Goal: Transaction & Acquisition: Purchase product/service

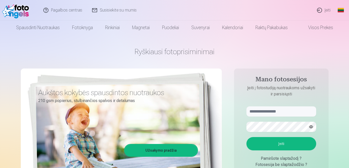
click at [327, 10] on link "Įeiti" at bounding box center [323, 10] width 23 height 21
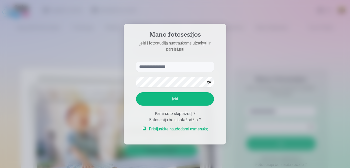
click at [149, 67] on input "text" at bounding box center [175, 67] width 78 height 10
type input "**********"
click at [177, 101] on button "Įeiti" at bounding box center [175, 99] width 78 height 13
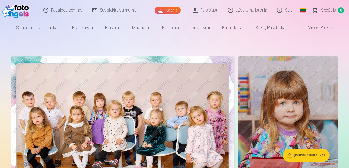
click at [251, 10] on link "Užsakymų istorija" at bounding box center [247, 10] width 49 height 21
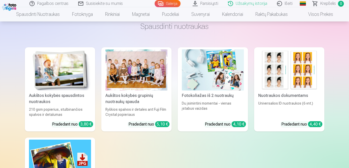
scroll to position [126, 0]
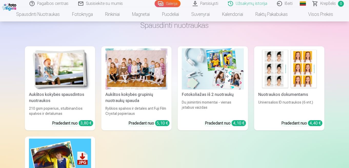
click at [123, 67] on div at bounding box center [136, 68] width 62 height 41
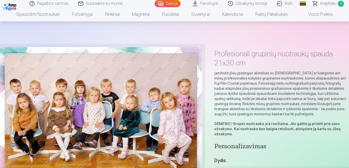
scroll to position [25, 0]
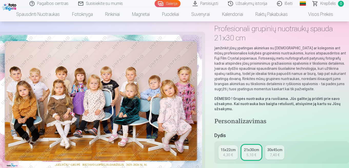
click at [283, 152] on link "30x45cm 7,40 €" at bounding box center [274, 153] width 19 height 14
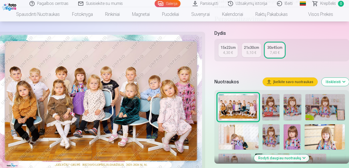
scroll to position [151, 0]
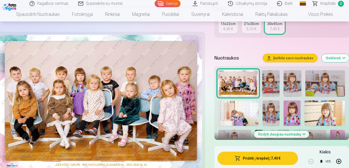
click at [276, 90] on img at bounding box center [270, 83] width 17 height 26
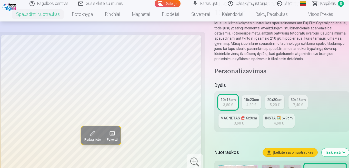
scroll to position [50, 0]
click at [194, 159] on div at bounding box center [195, 162] width 16 height 16
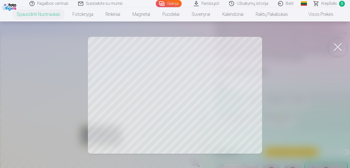
click at [290, 97] on div at bounding box center [175, 84] width 350 height 168
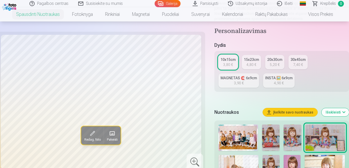
scroll to position [101, 0]
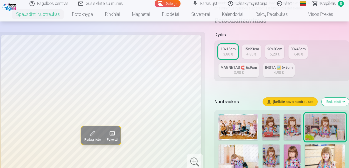
click at [274, 126] on img at bounding box center [270, 127] width 17 height 26
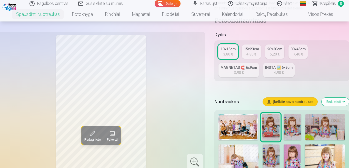
click at [294, 128] on img at bounding box center [291, 127] width 17 height 26
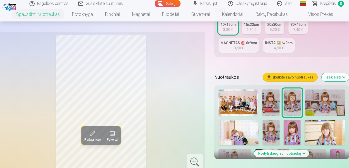
scroll to position [126, 0]
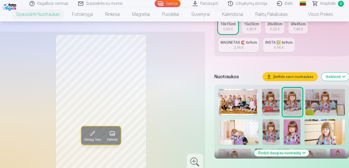
click at [251, 133] on img at bounding box center [238, 132] width 40 height 25
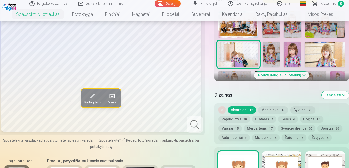
scroll to position [202, 0]
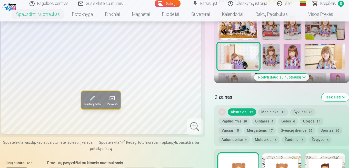
click at [269, 57] on img at bounding box center [270, 56] width 17 height 25
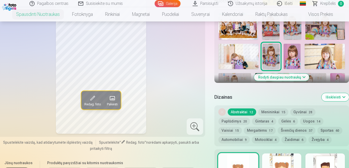
click at [302, 58] on div at bounding box center [281, 66] width 130 height 110
click at [297, 57] on img at bounding box center [291, 56] width 17 height 25
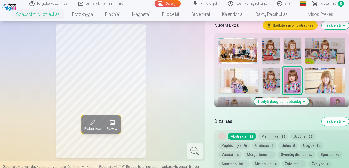
scroll to position [177, 0]
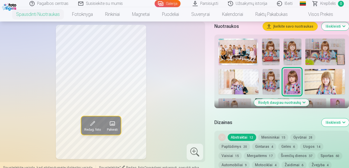
click at [320, 84] on img at bounding box center [324, 81] width 40 height 25
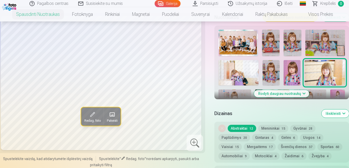
scroll to position [202, 0]
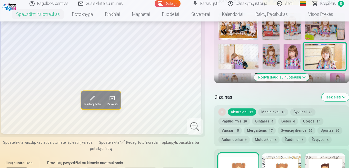
click at [243, 58] on img at bounding box center [238, 56] width 40 height 25
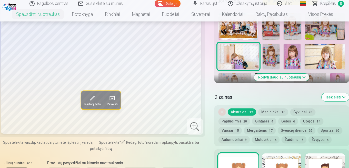
click at [270, 53] on img at bounding box center [270, 56] width 17 height 25
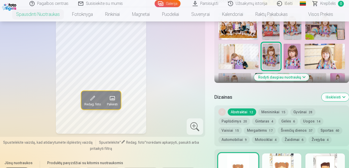
click at [291, 49] on img at bounding box center [291, 56] width 17 height 25
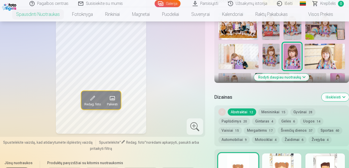
click at [323, 53] on img at bounding box center [324, 56] width 40 height 25
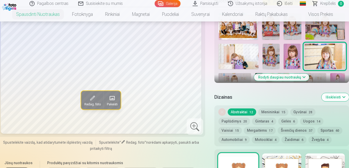
click at [230, 75] on img at bounding box center [234, 84] width 33 height 22
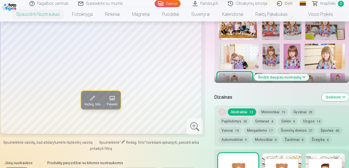
click at [285, 77] on button "Rodyti daugiau nuotraukų" at bounding box center [281, 77] width 55 height 7
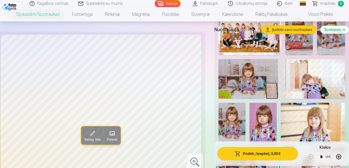
click at [258, 125] on img at bounding box center [262, 123] width 27 height 40
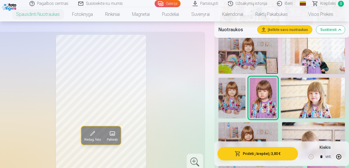
scroll to position [227, 0]
click at [243, 135] on img at bounding box center [247, 143] width 59 height 40
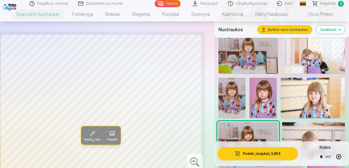
click at [308, 128] on img at bounding box center [313, 143] width 63 height 40
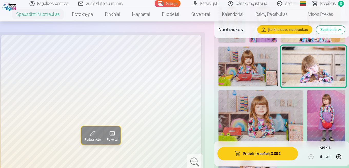
scroll to position [328, 0]
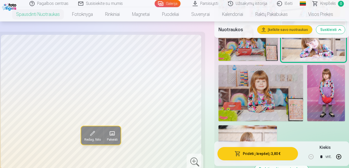
click at [272, 97] on img at bounding box center [260, 93] width 85 height 56
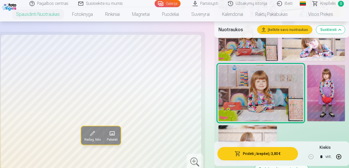
click at [330, 84] on img at bounding box center [326, 93] width 38 height 56
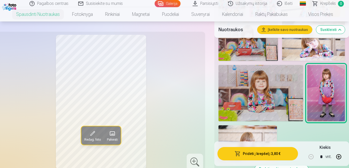
click at [258, 133] on img at bounding box center [247, 144] width 58 height 37
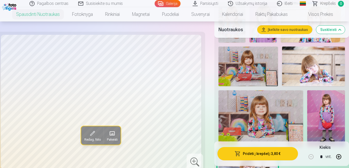
scroll to position [303, 0]
click at [323, 118] on img at bounding box center [326, 118] width 38 height 56
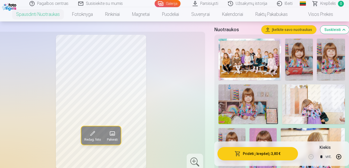
scroll to position [151, 0]
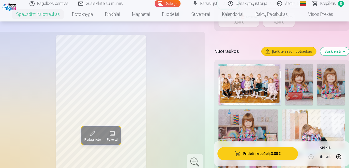
click at [313, 124] on img at bounding box center [313, 130] width 63 height 40
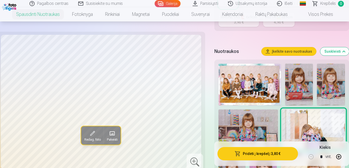
click at [307, 86] on img at bounding box center [299, 85] width 28 height 42
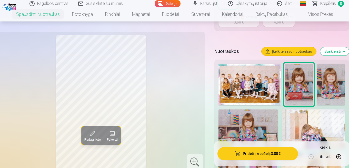
click at [195, 157] on div at bounding box center [195, 162] width 16 height 16
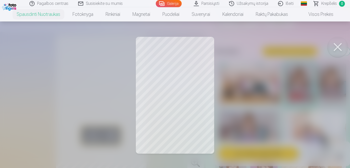
click at [174, 103] on div at bounding box center [175, 84] width 350 height 168
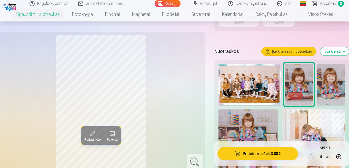
click at [337, 80] on img at bounding box center [331, 85] width 28 height 42
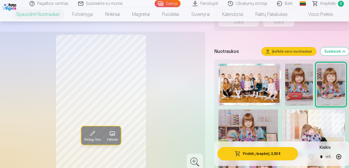
click at [196, 161] on div at bounding box center [195, 162] width 16 height 16
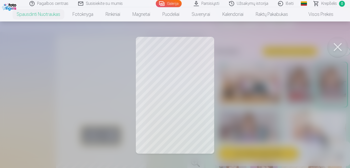
click at [343, 48] on button at bounding box center [338, 47] width 21 height 21
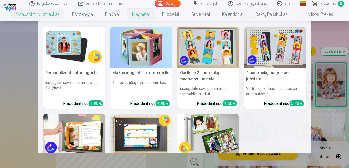
click at [141, 14] on link "Magnetai" at bounding box center [141, 14] width 30 height 14
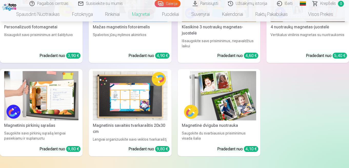
scroll to position [76, 0]
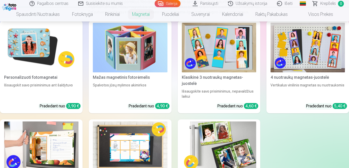
click at [46, 53] on img at bounding box center [41, 48] width 74 height 50
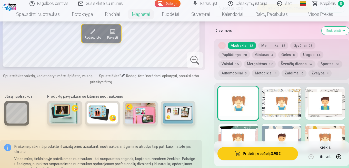
scroll to position [404, 0]
click at [286, 106] on div at bounding box center [281, 103] width 39 height 33
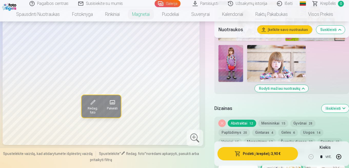
scroll to position [328, 0]
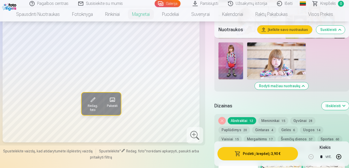
click at [278, 123] on button "Menininkai 15" at bounding box center [273, 120] width 30 height 7
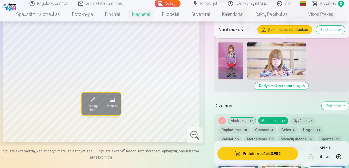
click at [276, 123] on button "Menininkai 15" at bounding box center [273, 120] width 30 height 7
click at [301, 120] on button "Gyvūnai 28" at bounding box center [302, 120] width 25 height 7
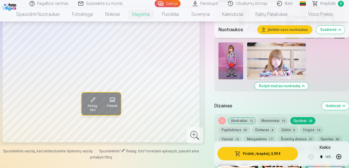
click at [305, 120] on button "Gyvūnai 28" at bounding box center [302, 120] width 25 height 7
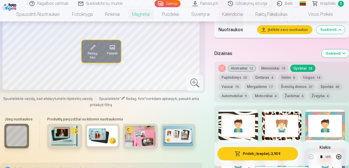
scroll to position [379, 0]
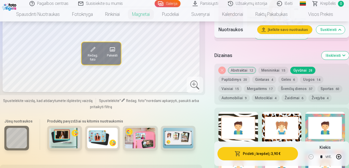
click at [237, 82] on button "Paplūdimys 20" at bounding box center [234, 79] width 32 height 7
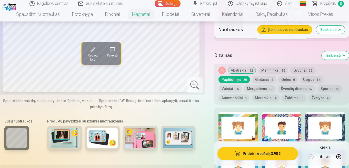
click at [287, 123] on div at bounding box center [281, 128] width 39 height 33
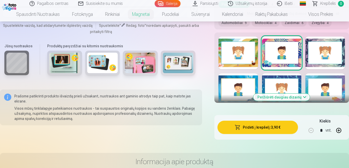
scroll to position [454, 0]
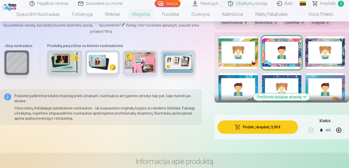
click at [242, 83] on div at bounding box center [237, 89] width 39 height 33
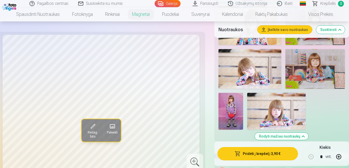
scroll to position [303, 0]
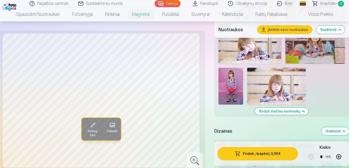
click at [234, 79] on img at bounding box center [230, 86] width 25 height 37
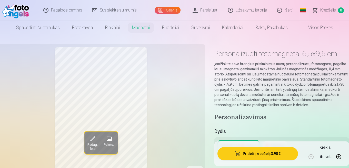
scroll to position [0, 0]
click at [283, 9] on link "Išeiti" at bounding box center [284, 10] width 25 height 21
